Goal: Information Seeking & Learning: Learn about a topic

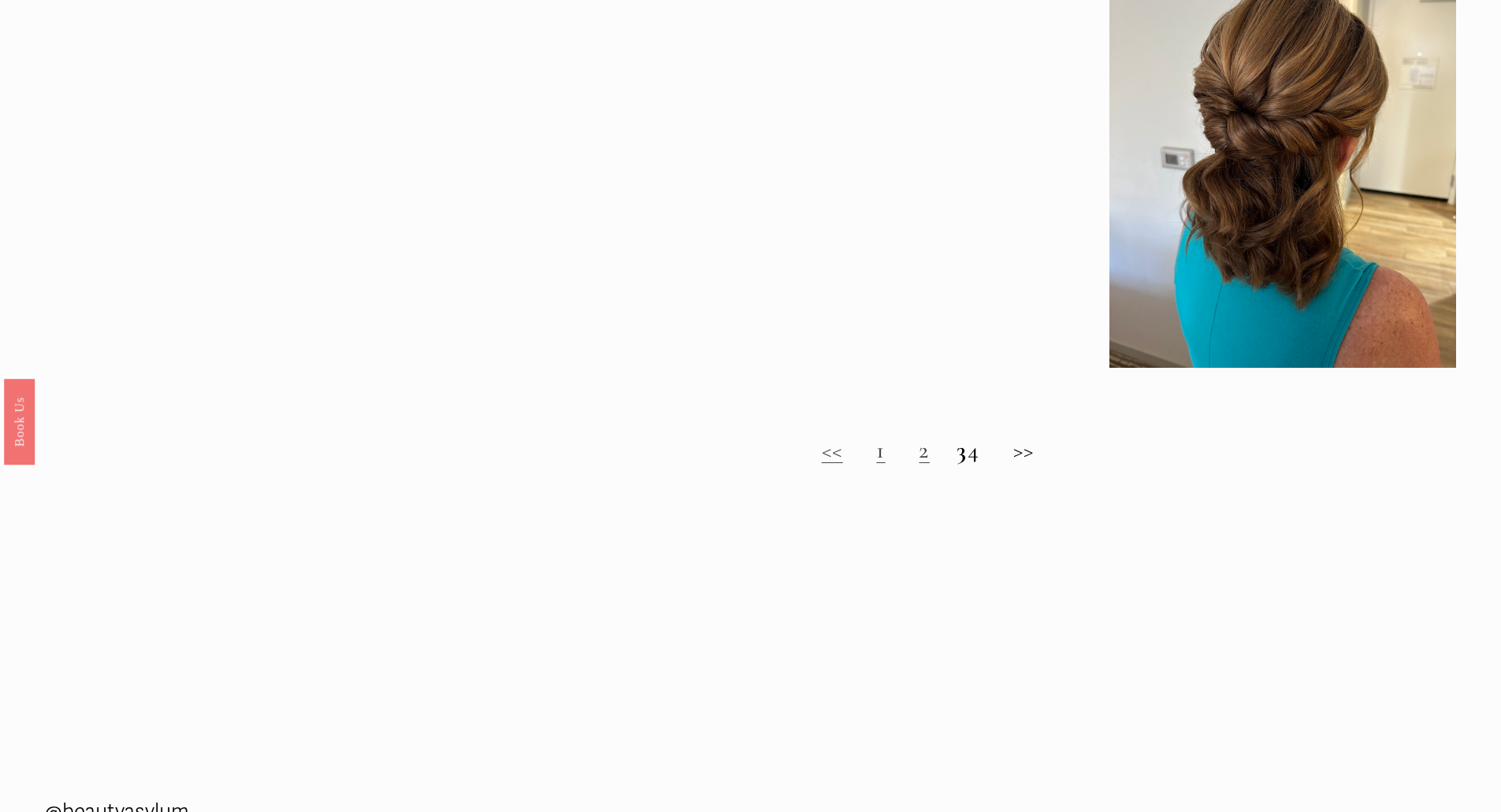
scroll to position [1575, 0]
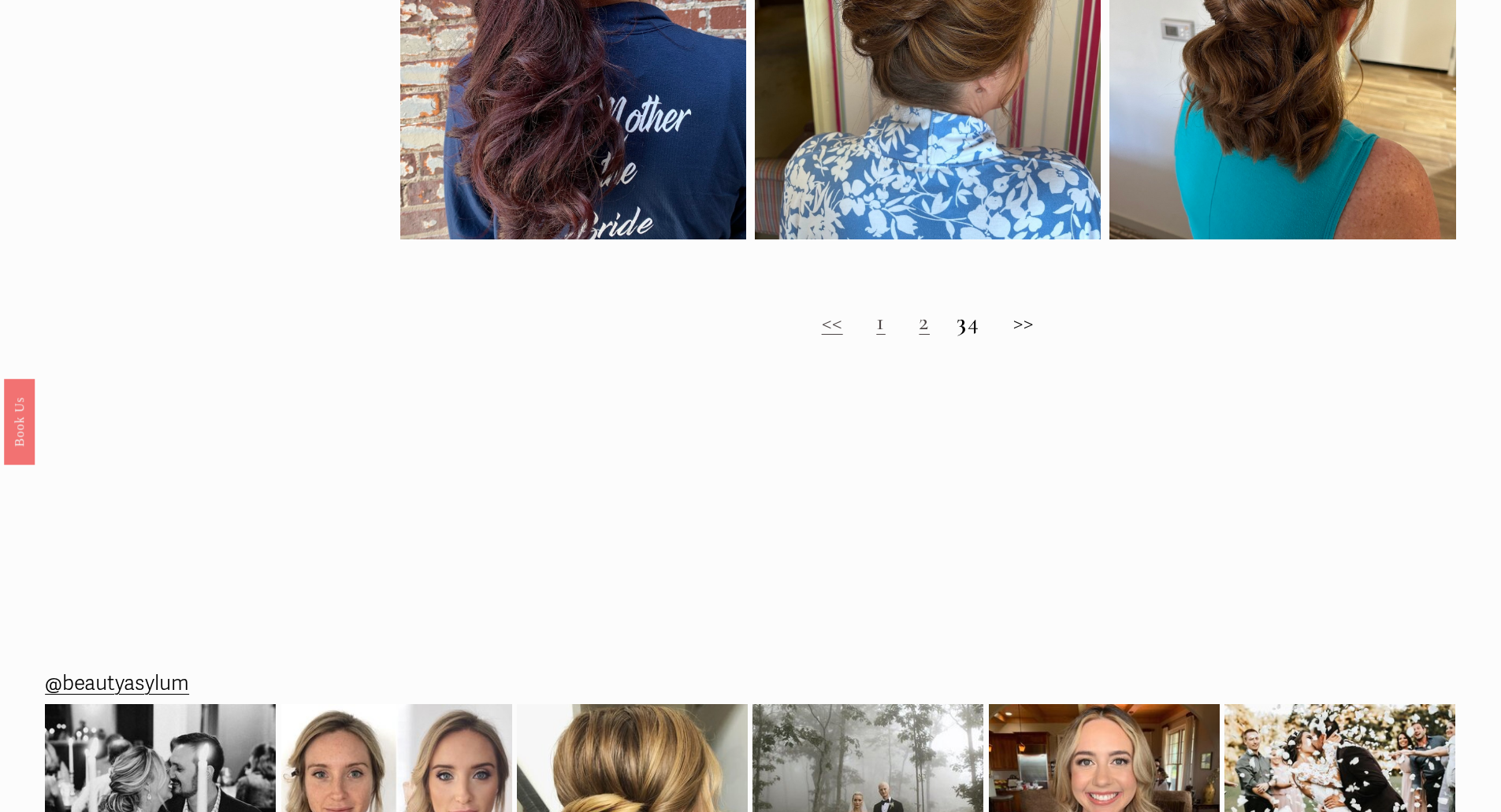
click at [919, 336] on link "2" at bounding box center [924, 322] width 11 height 29
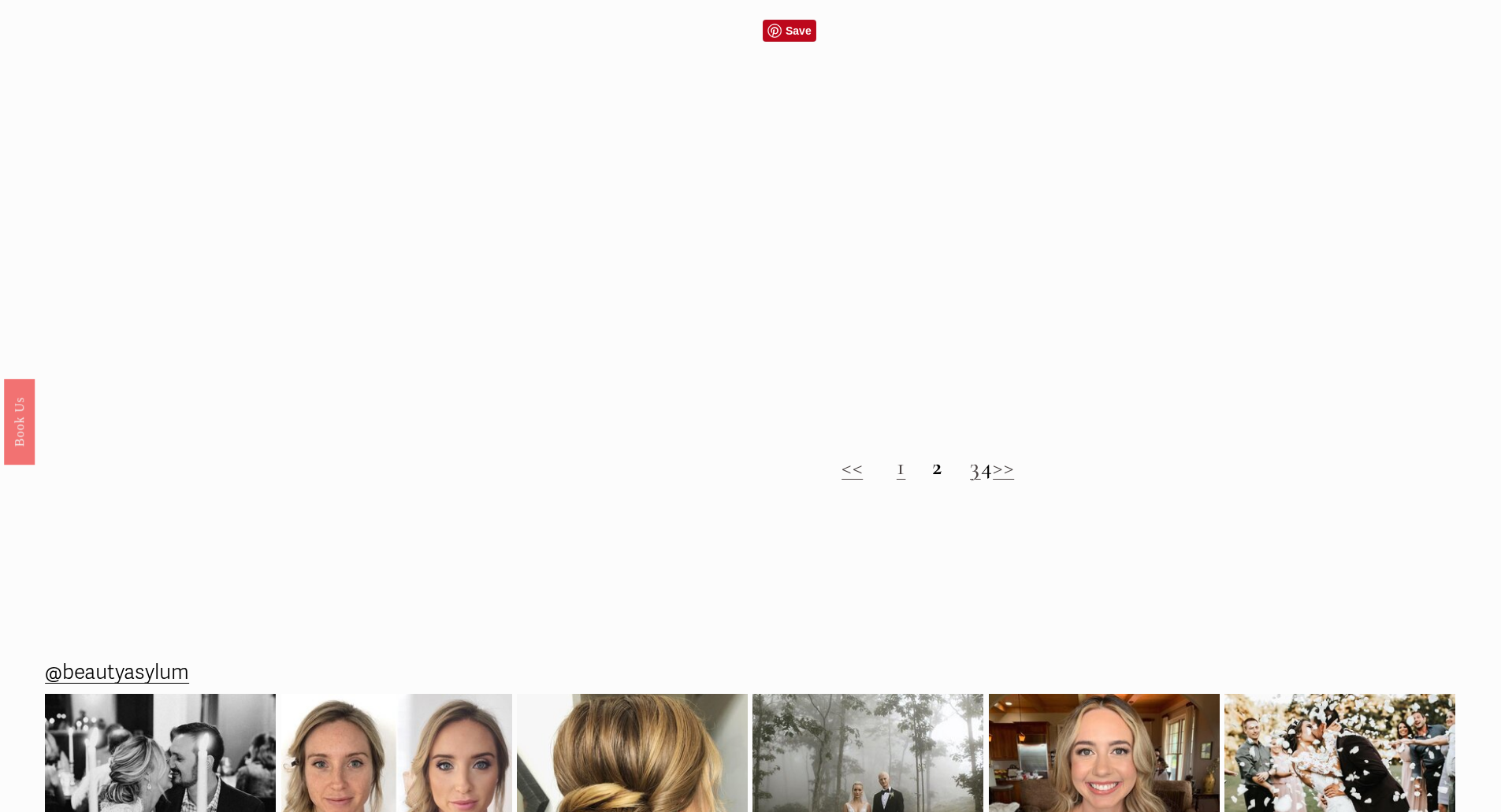
scroll to position [1496, 0]
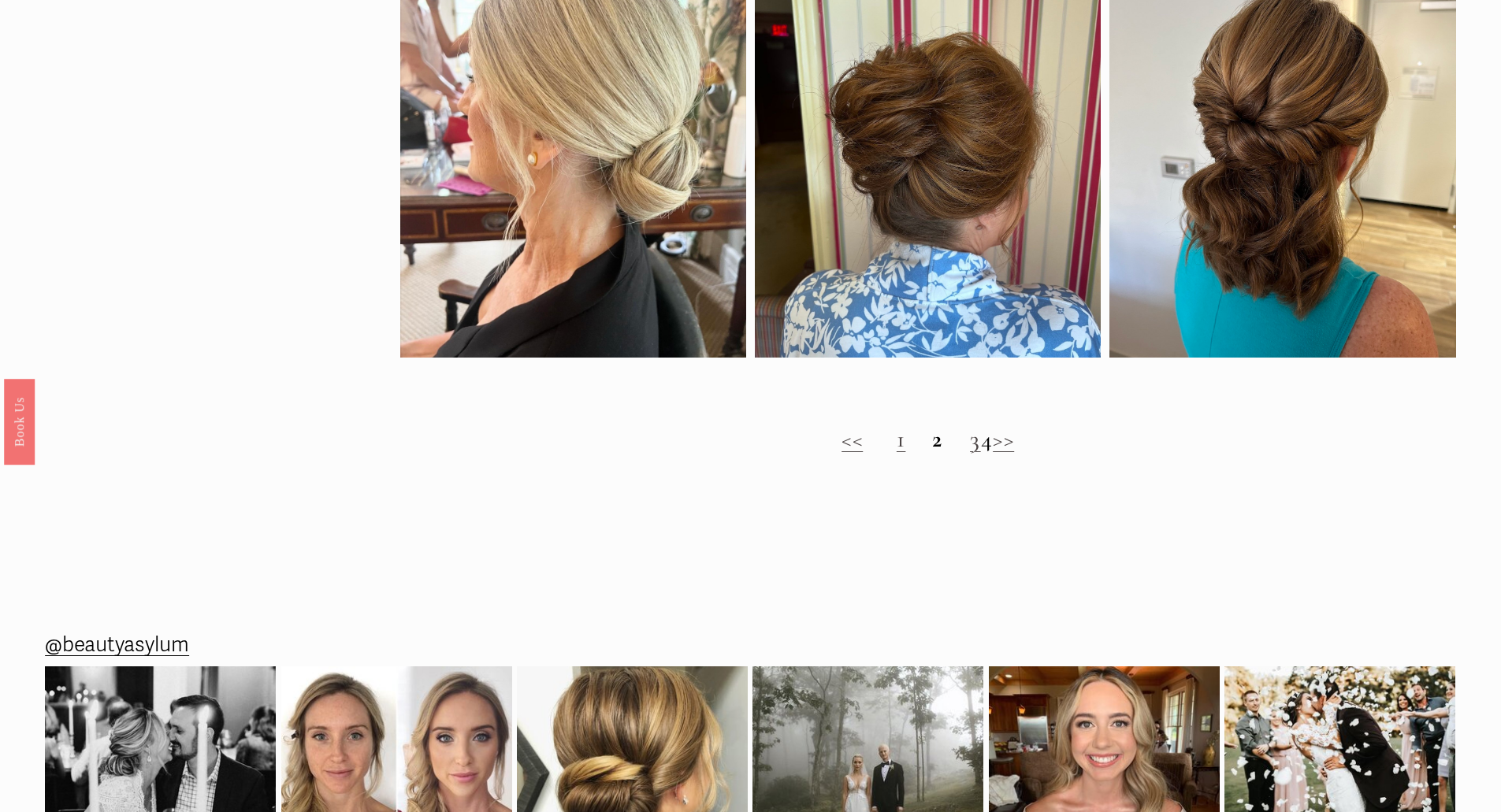
click at [970, 453] on link "3" at bounding box center [975, 439] width 11 height 29
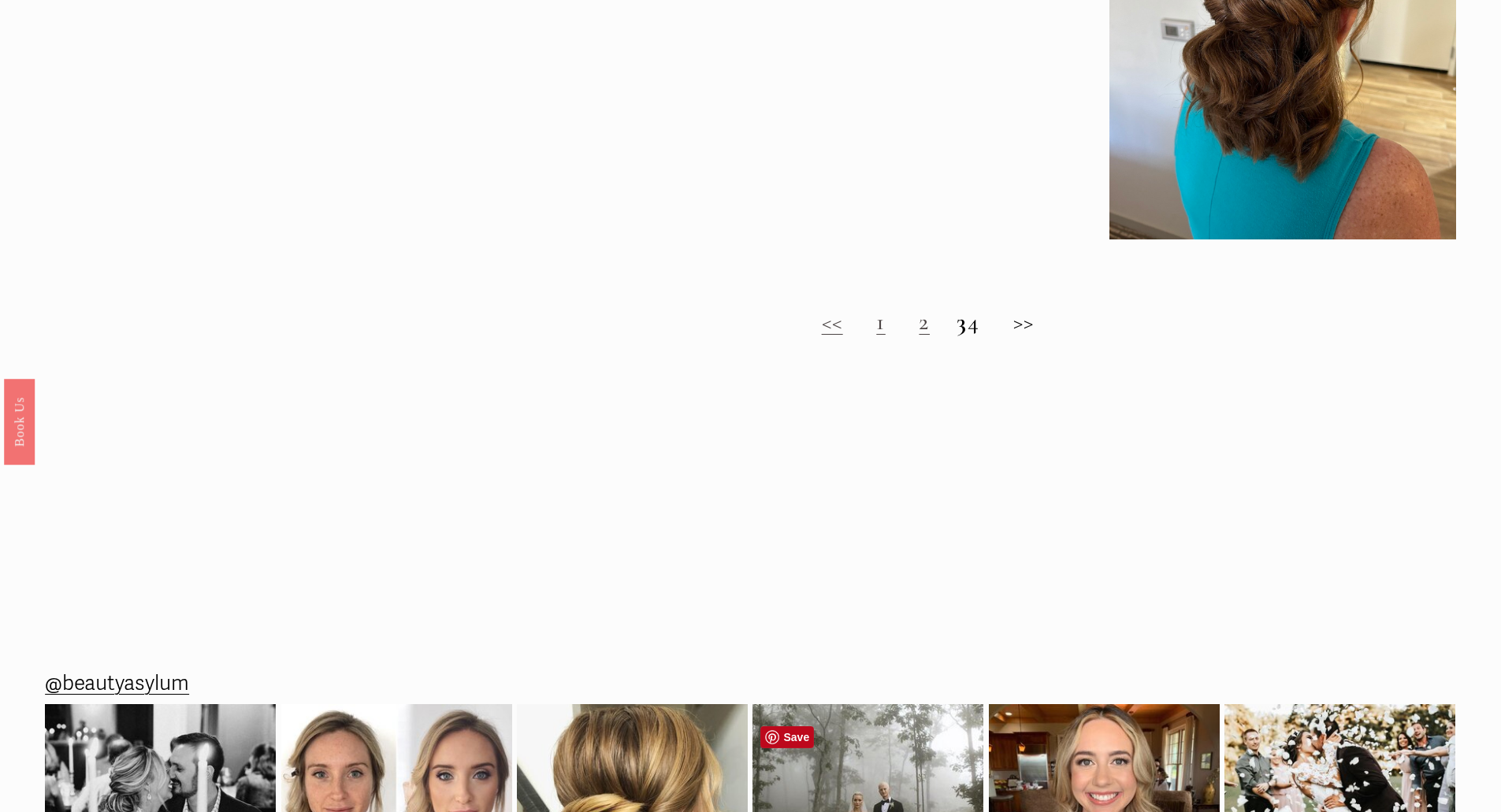
scroll to position [1462, 0]
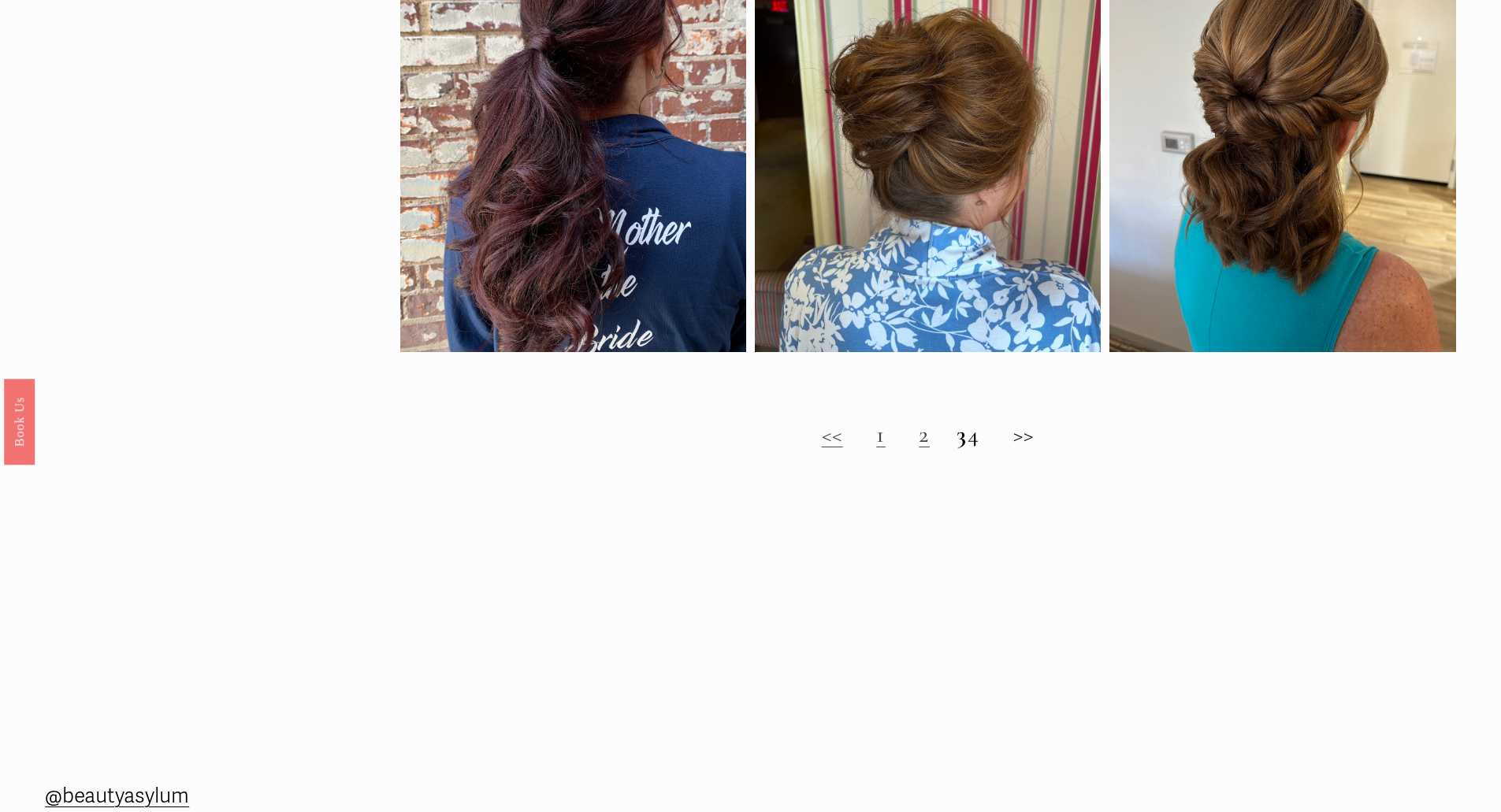
click at [986, 449] on h2 "<< 1 2 3 4 >>" at bounding box center [928, 434] width 1056 height 28
click at [1048, 445] on h2 "<< 1 2 3 4 >>" at bounding box center [928, 434] width 1056 height 28
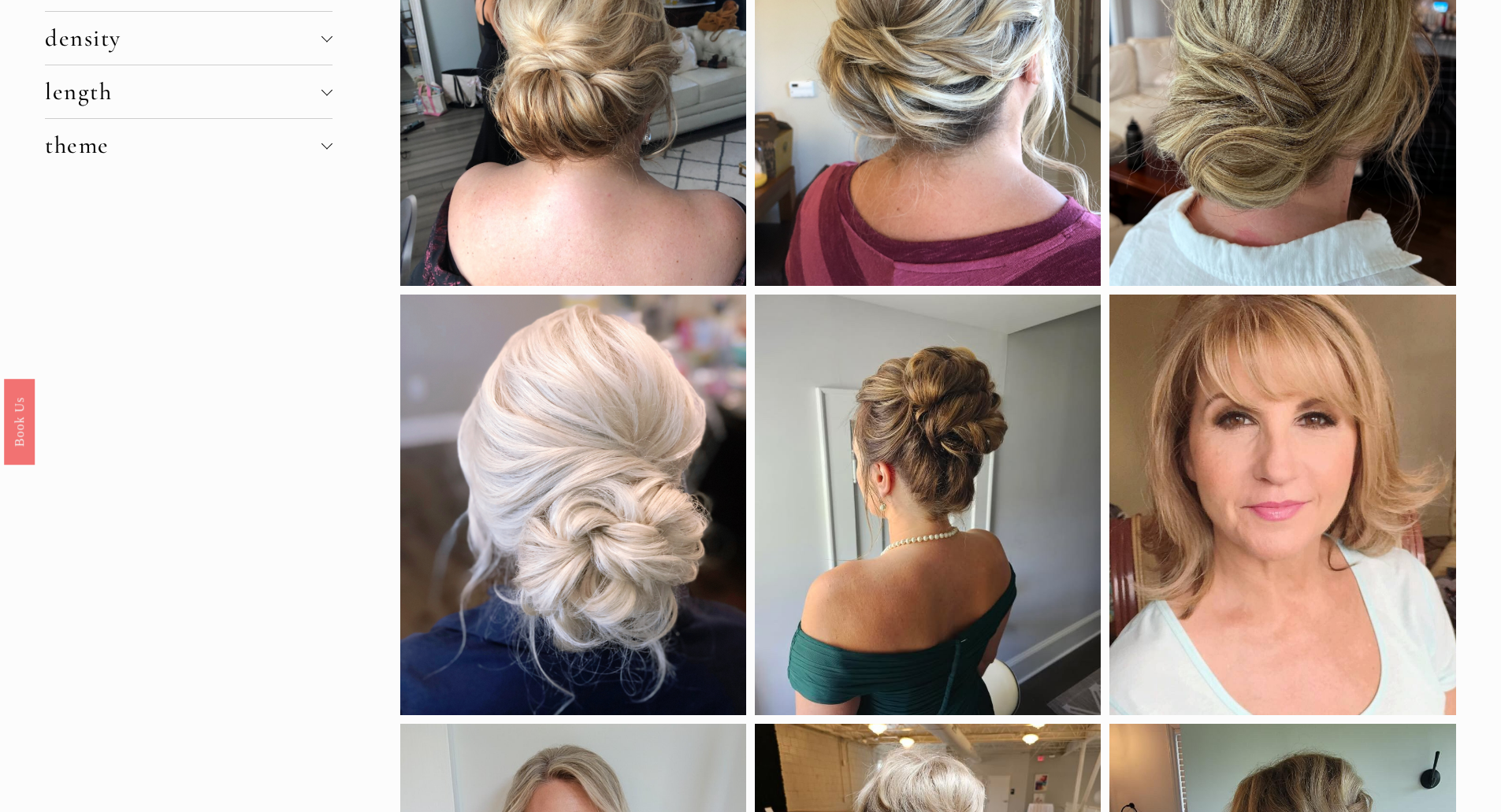
scroll to position [0, 0]
